Goal: Transaction & Acquisition: Subscribe to service/newsletter

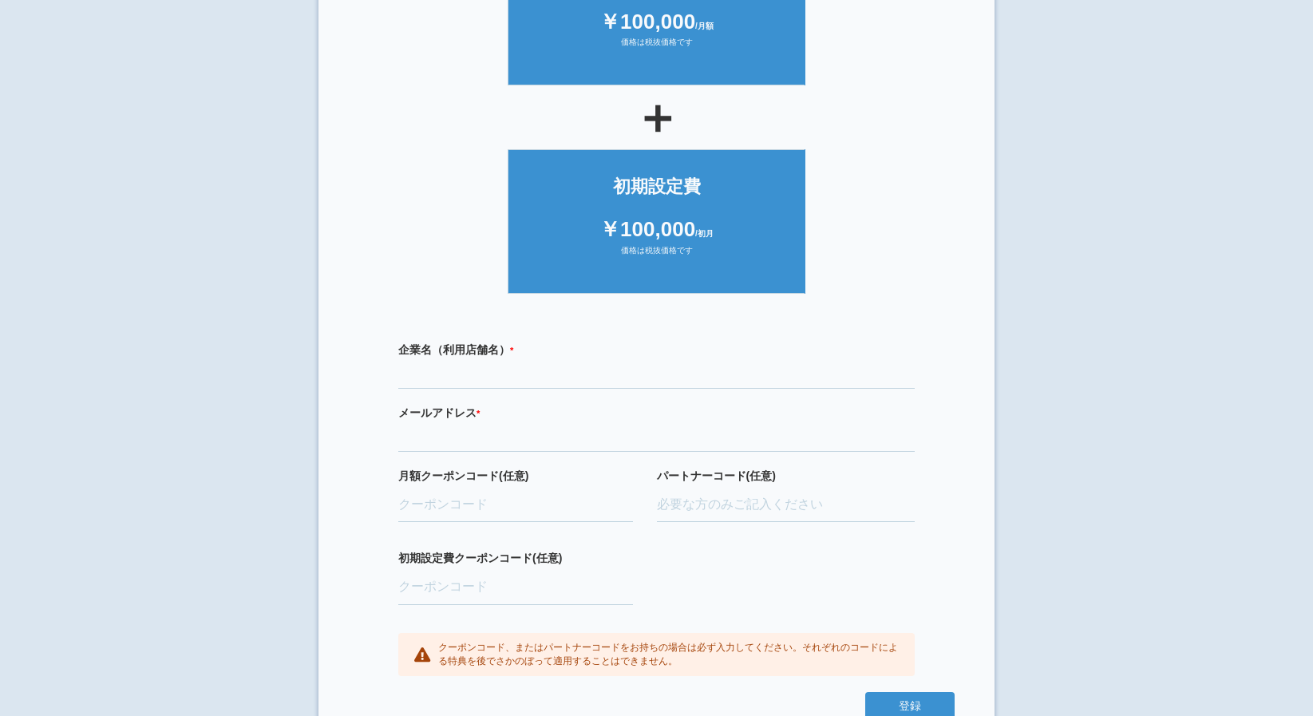
scroll to position [240, 0]
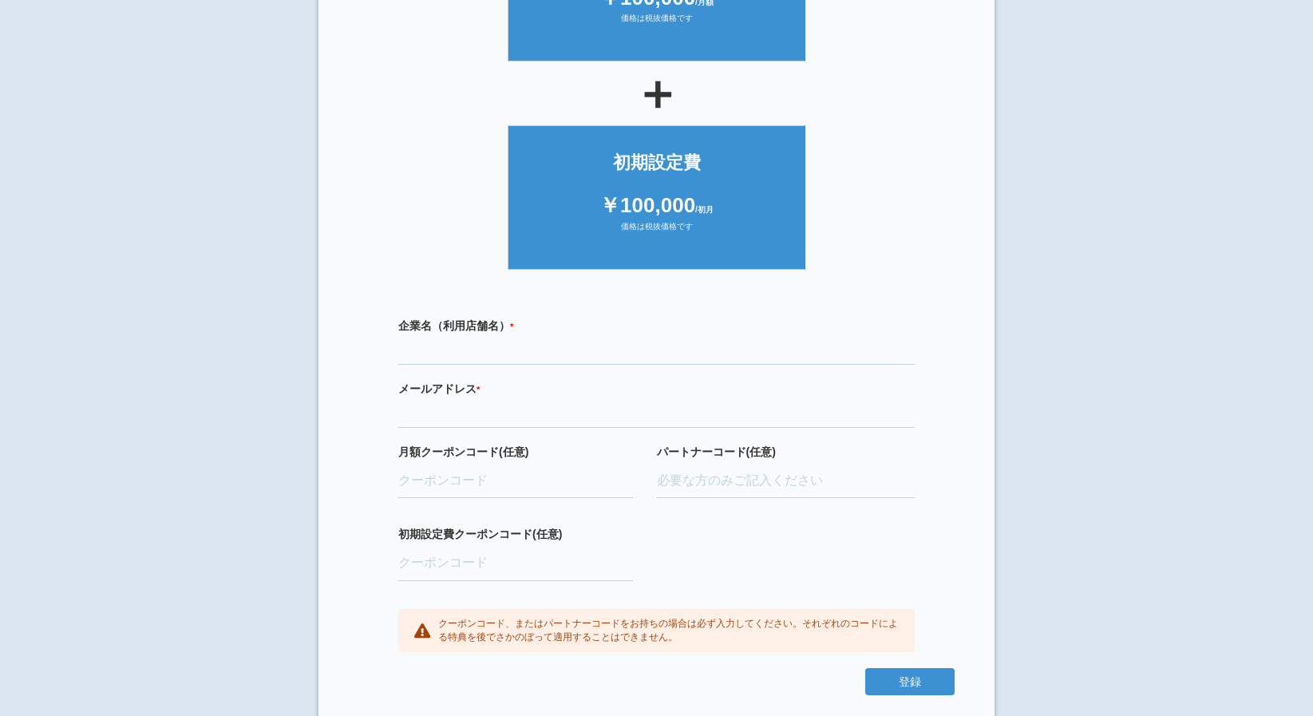
click at [517, 367] on div "企業名（利用店舗名） * 必須項目です メールアドレス * 必須項目です 正しいメールアドレスを入力してください 月額クーポンコード(任意) パートナーコード…" at bounding box center [656, 485] width 596 height 367
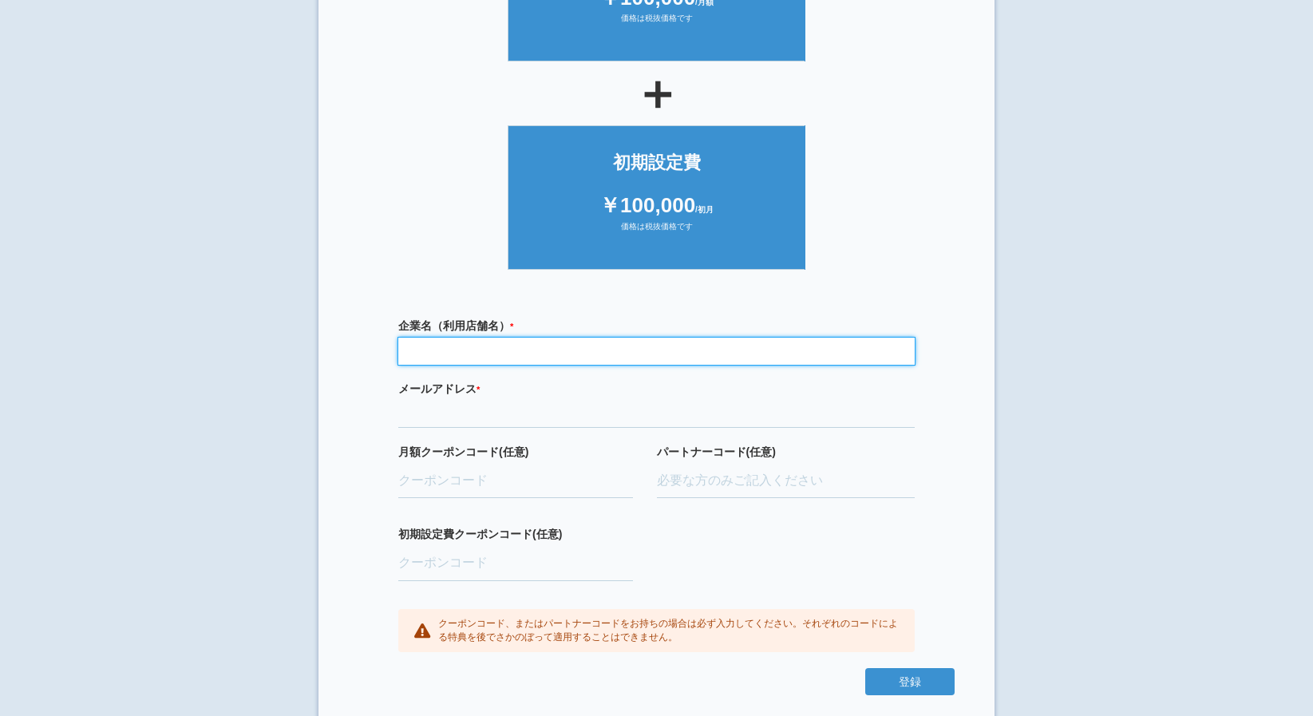
click at [517, 361] on input "text" at bounding box center [656, 351] width 517 height 27
type input "a"
type input "マリン小児・矯正歯科クリニック"
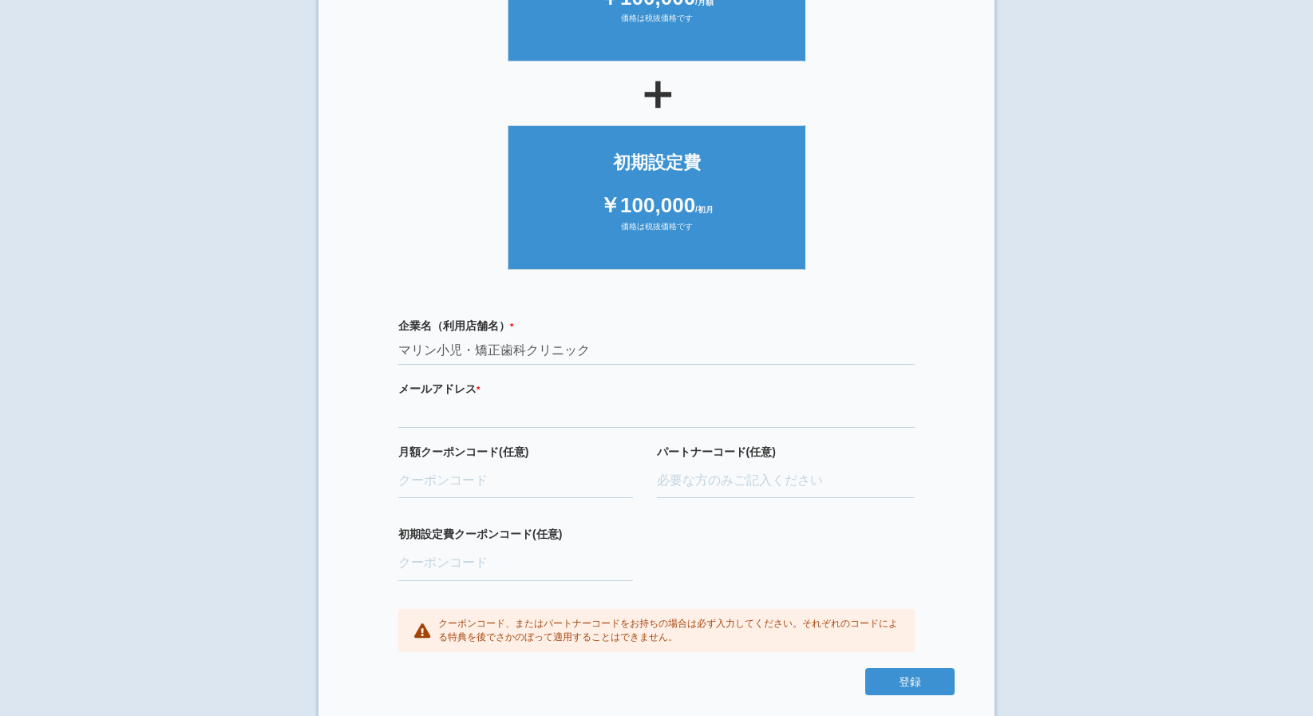
click at [978, 417] on section "× ご利用開始登録 ご利用開始のお手続きをはじめます。 必要事項をご記入下さい。 ジオブースト 月額10万円プラン ￥100,000 /月額 価格は税抜価格で…" at bounding box center [657, 250] width 676 height 949
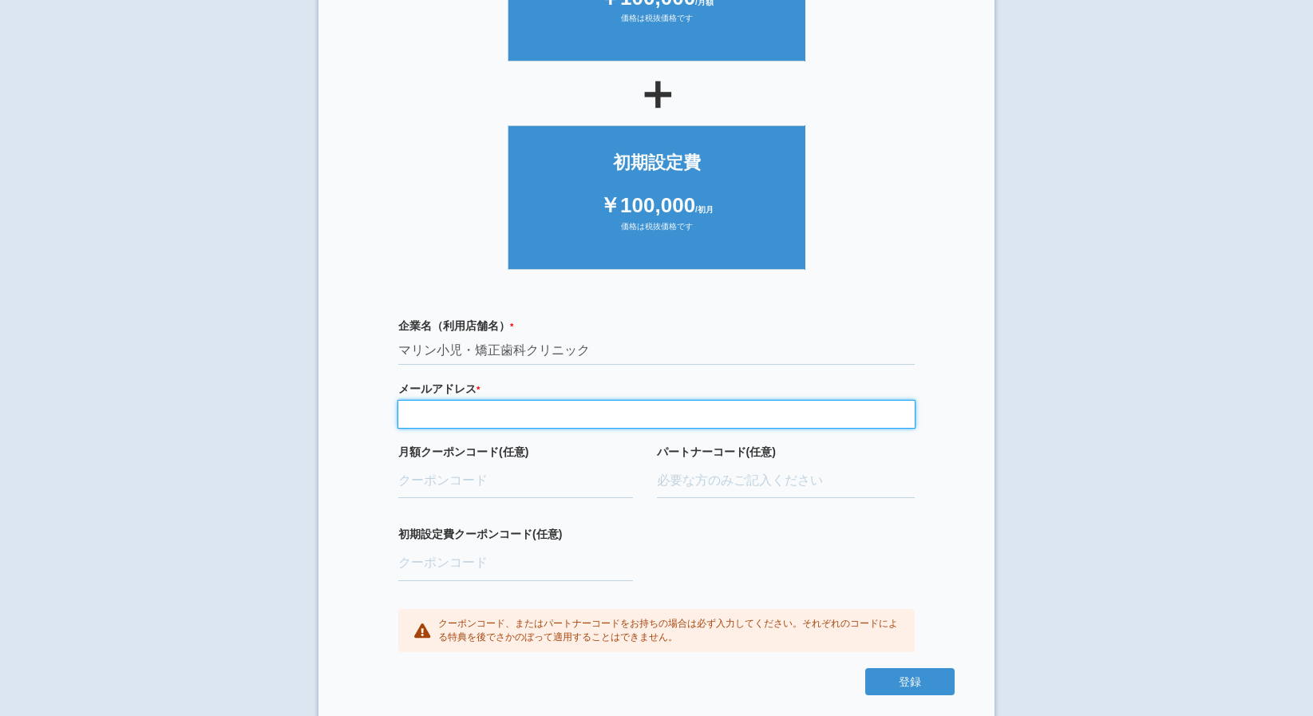
click at [644, 417] on input "email" at bounding box center [656, 414] width 517 height 27
type input "[EMAIL_ADDRESS][DOMAIN_NAME]"
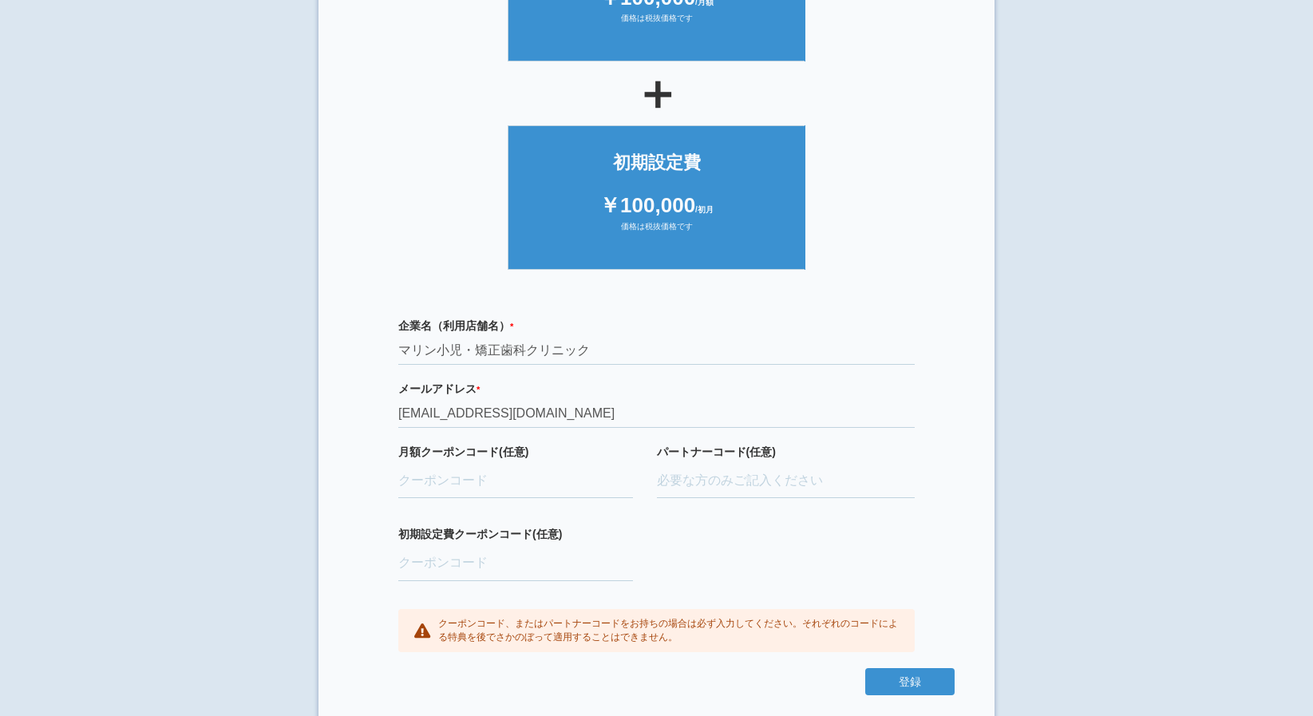
click at [904, 539] on div "企業名（利用店舗名） * 必須項目です マリン小児・矯正歯科クリニック メールアドレス * 必須項目です 正しいメールアドレスを入力してください [EMAIL…" at bounding box center [656, 485] width 596 height 367
click at [525, 481] on input "月額クーポンコード(任意)" at bounding box center [515, 481] width 235 height 35
click at [562, 477] on input "月額クーポンコード(任意)" at bounding box center [515, 481] width 235 height 35
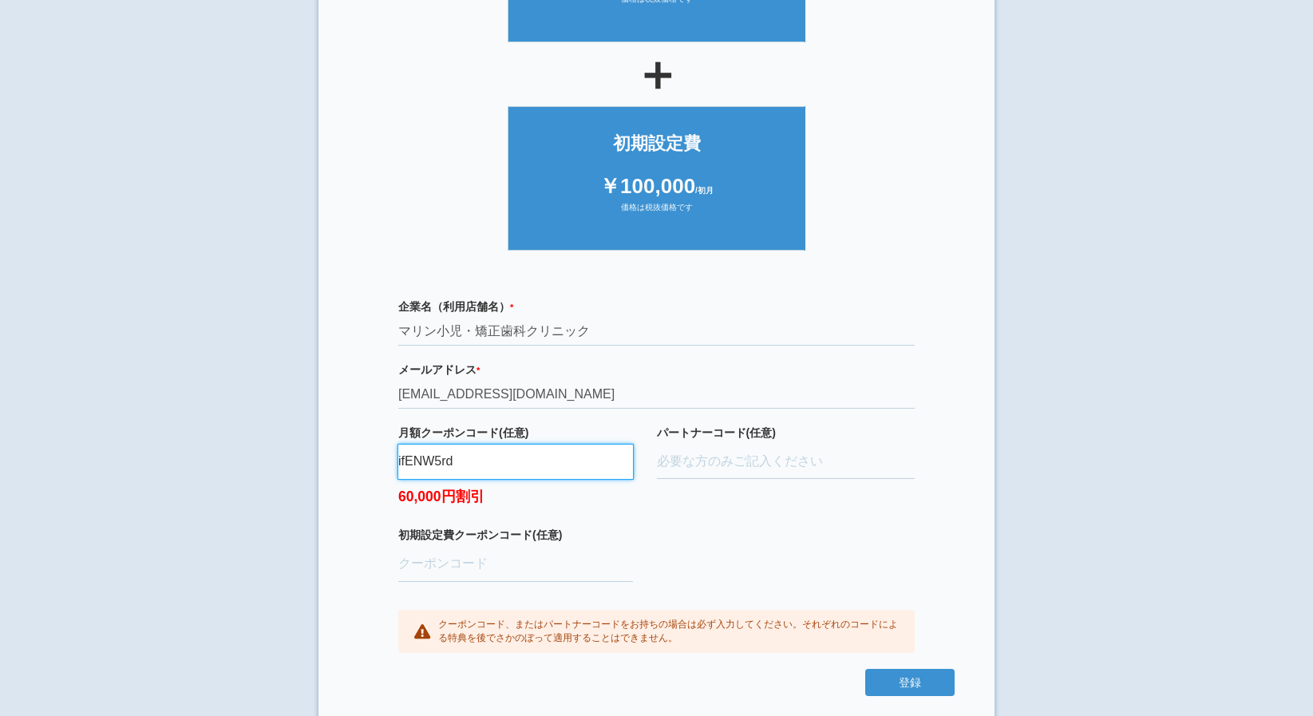
scroll to position [269, 0]
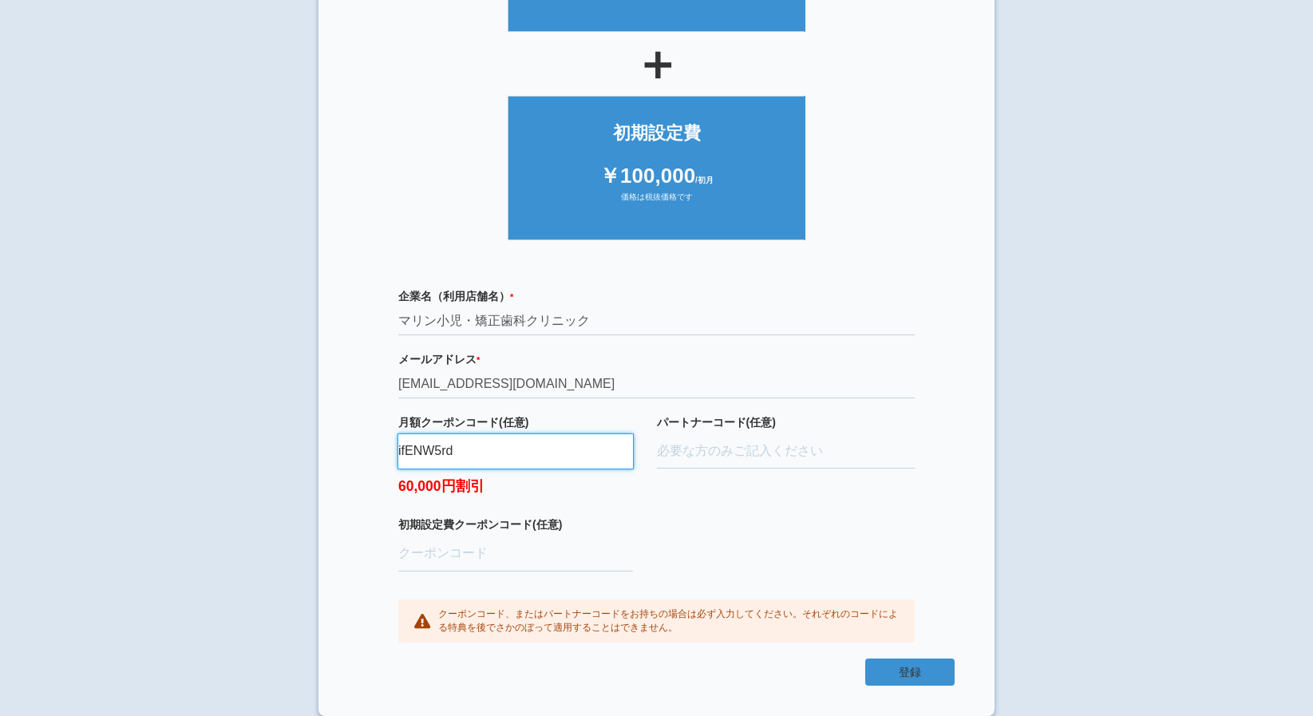
type input "ifENW5rd"
click at [889, 663] on button "登録" at bounding box center [909, 672] width 89 height 27
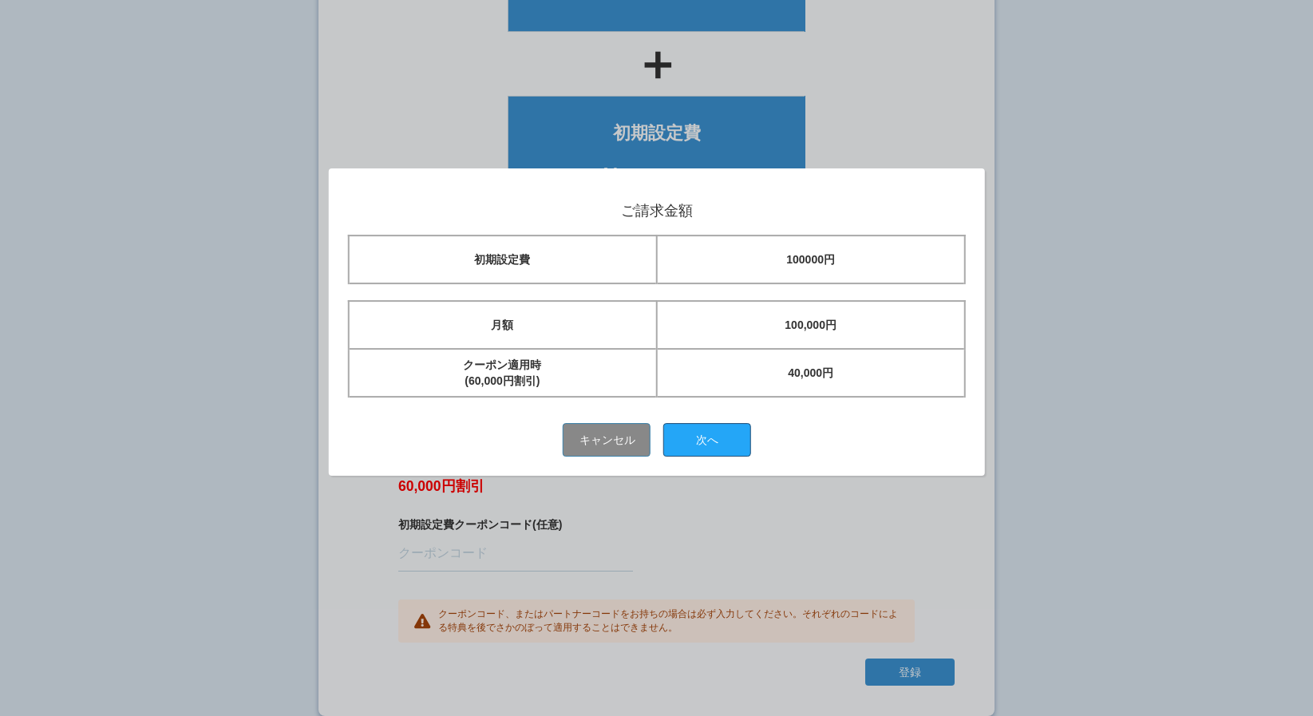
click at [737, 434] on button "次へ" at bounding box center [707, 441] width 88 height 34
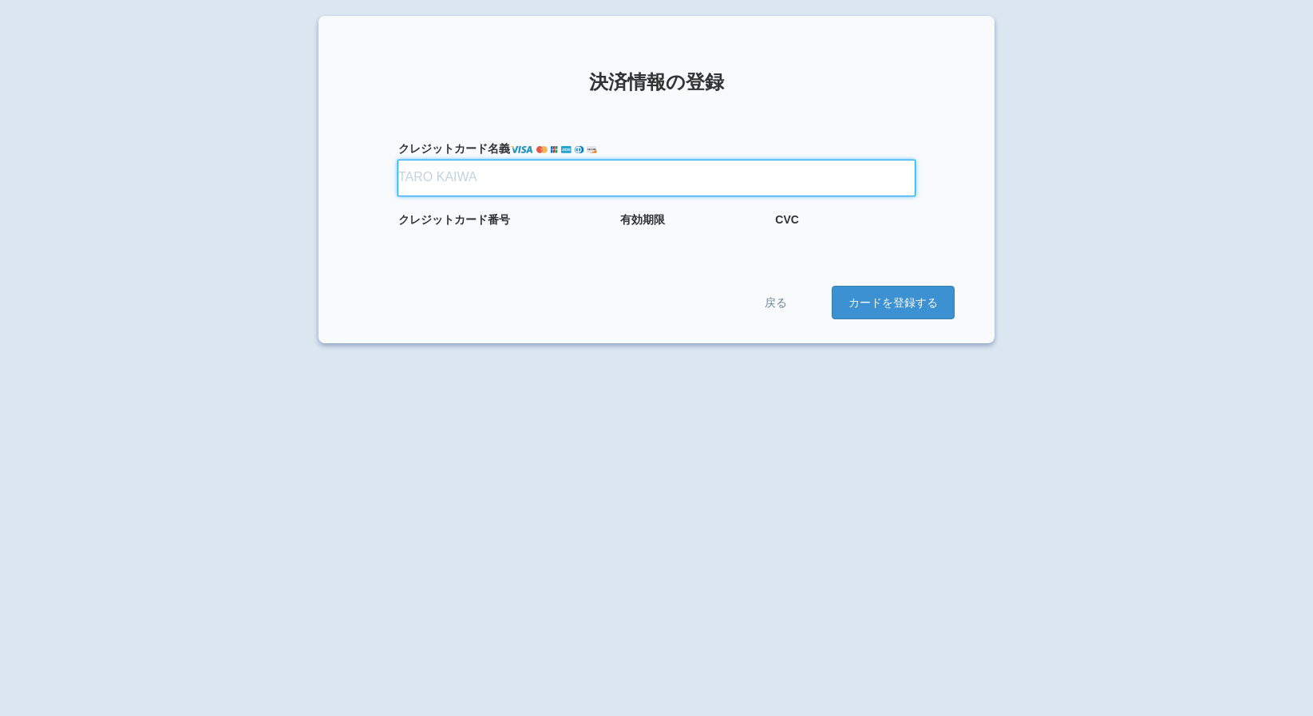
click at [485, 175] on input "クレジット カード名義" at bounding box center [656, 177] width 517 height 35
type input "TAKAHIRO KUNIMOTO"
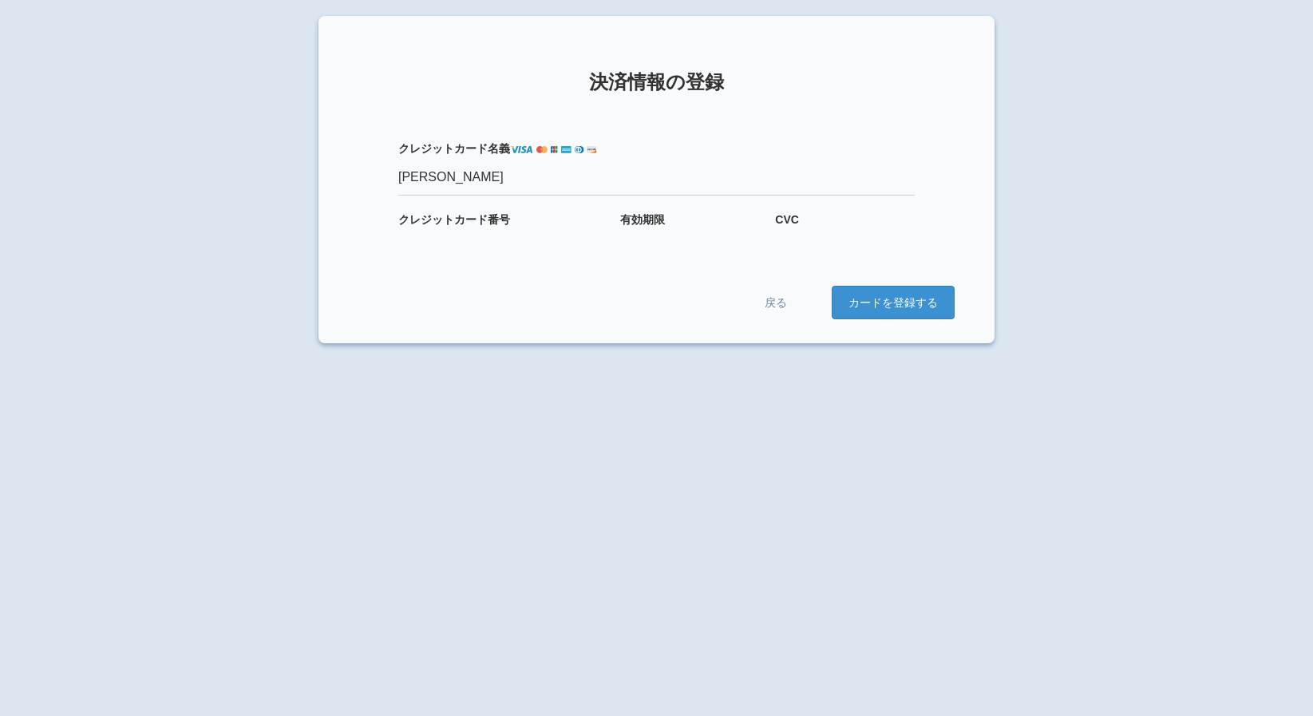
click at [526, 240] on div at bounding box center [557, 239] width 319 height 14
click at [1093, 397] on div "× 決済情報の登録 クレジット カード名義 TAKAHIRO KUNIMOTO クレジット カード番号 有効期限 CVC 戻る カードを登録する" at bounding box center [656, 374] width 1313 height 716
click at [921, 306] on button "カードを登録する" at bounding box center [893, 303] width 123 height 34
